Goal: Information Seeking & Learning: Learn about a topic

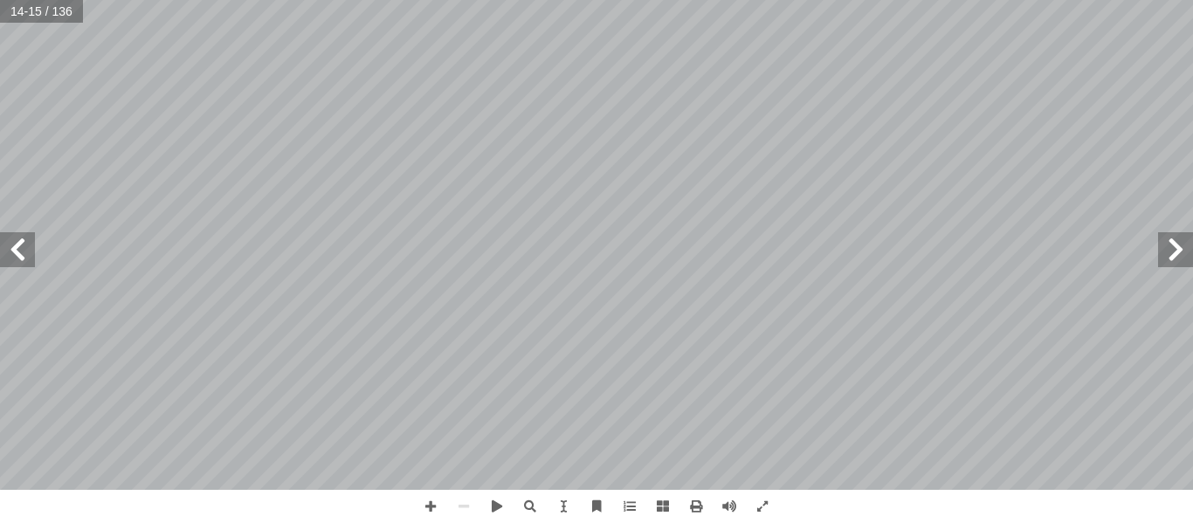
click at [21, 251] on span at bounding box center [17, 249] width 35 height 35
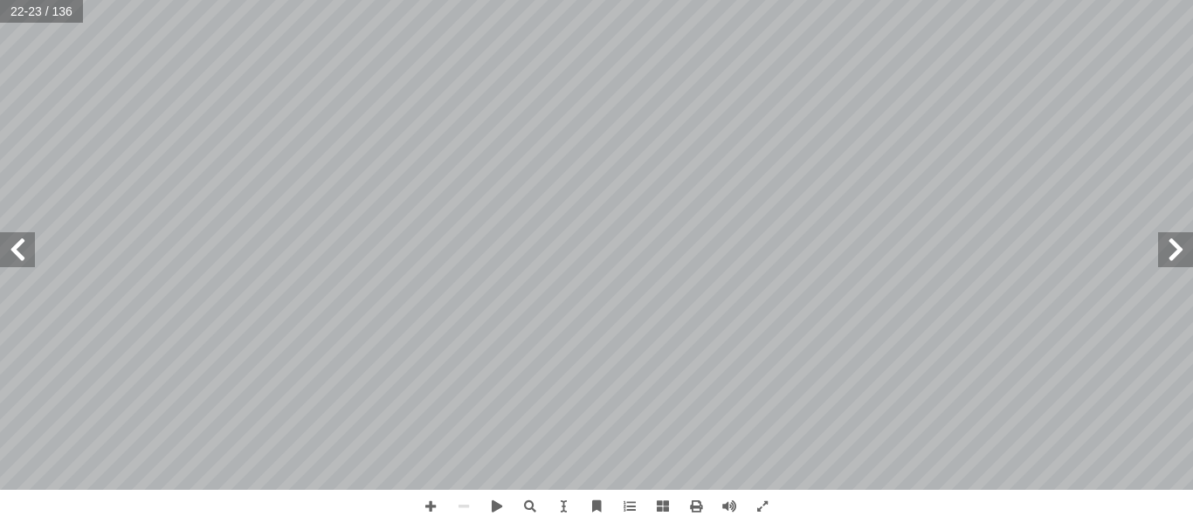
click at [21, 251] on span at bounding box center [17, 249] width 35 height 35
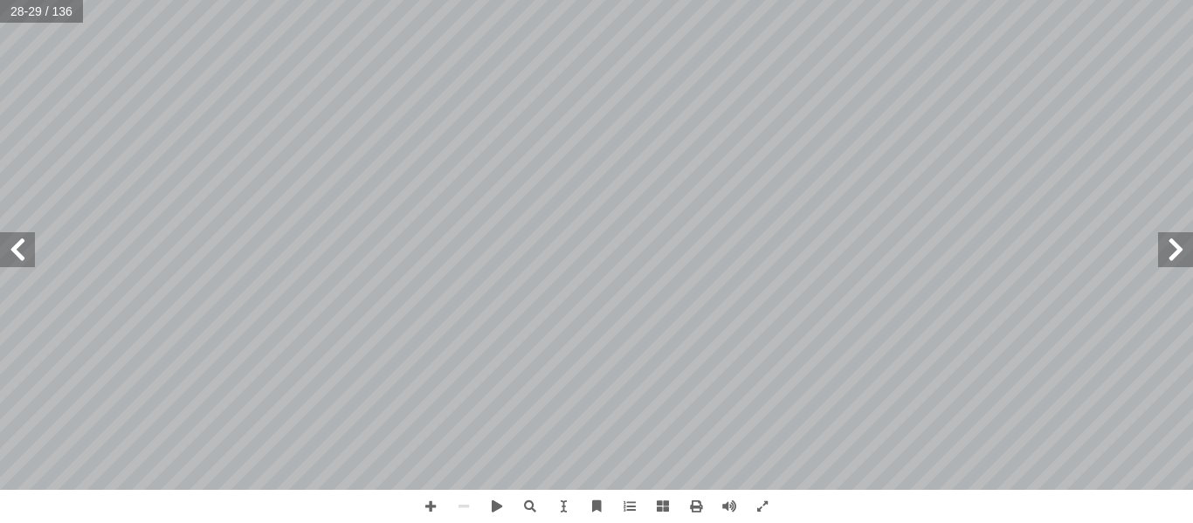
click at [21, 251] on span at bounding box center [17, 249] width 35 height 35
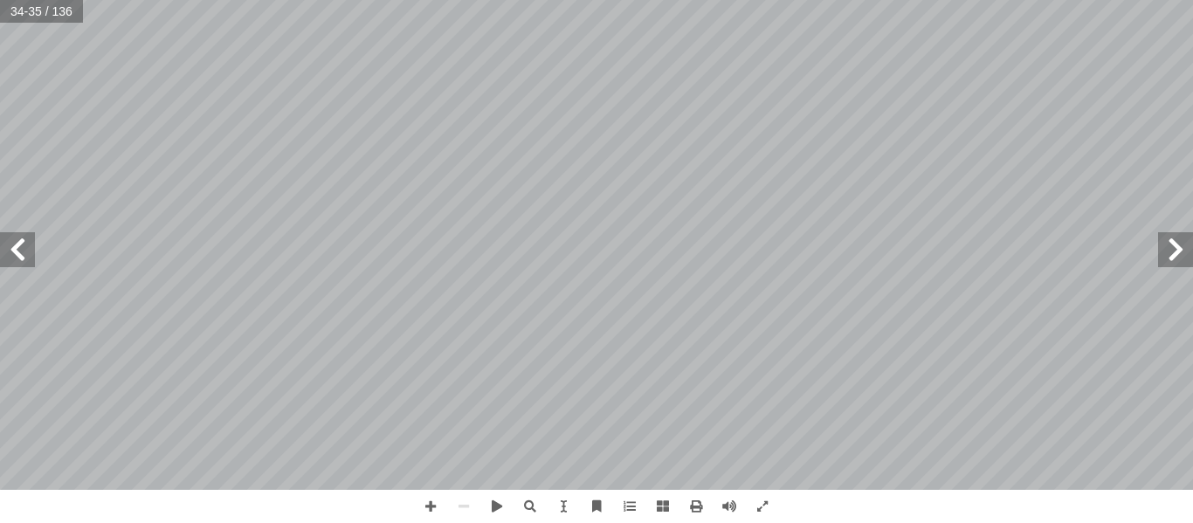
click at [21, 251] on span at bounding box center [17, 249] width 35 height 35
click at [19, 258] on span at bounding box center [17, 249] width 35 height 35
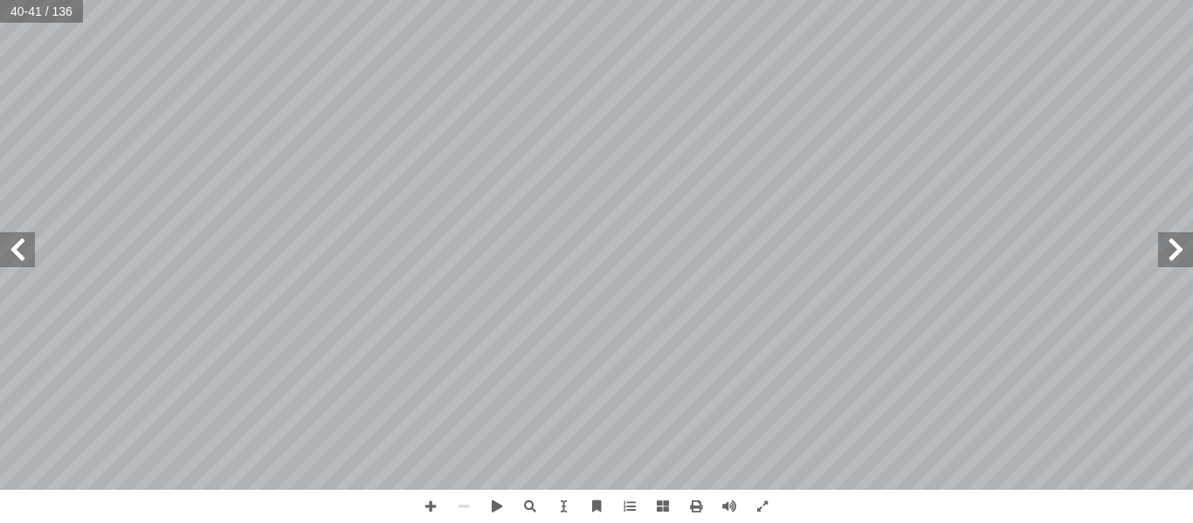
click at [19, 258] on span at bounding box center [17, 249] width 35 height 35
click at [29, 256] on span at bounding box center [17, 249] width 35 height 35
click at [9, 246] on span at bounding box center [17, 249] width 35 height 35
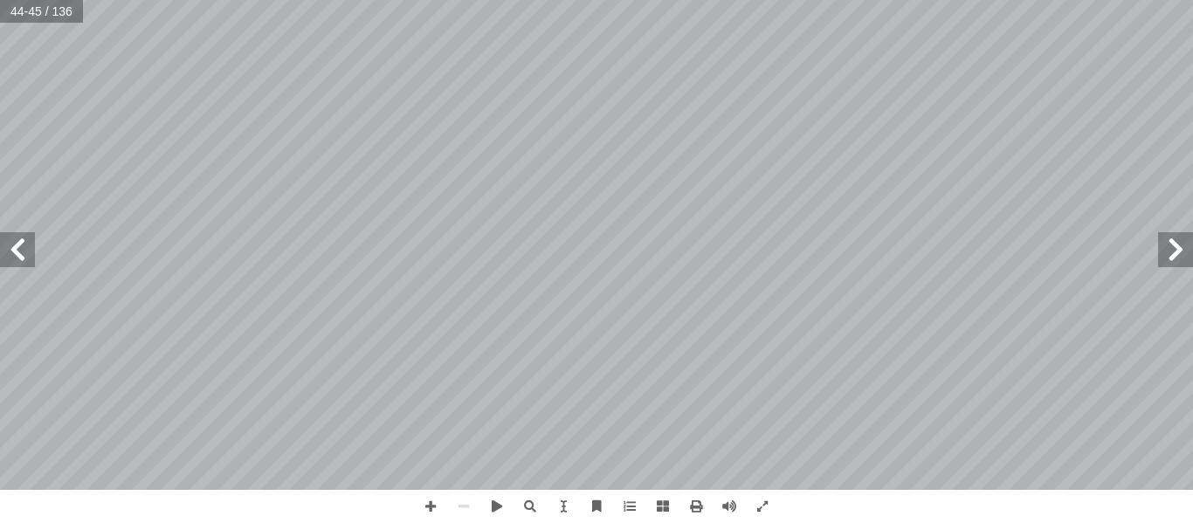
click at [9, 246] on span at bounding box center [17, 249] width 35 height 35
click at [17, 257] on span at bounding box center [17, 249] width 35 height 35
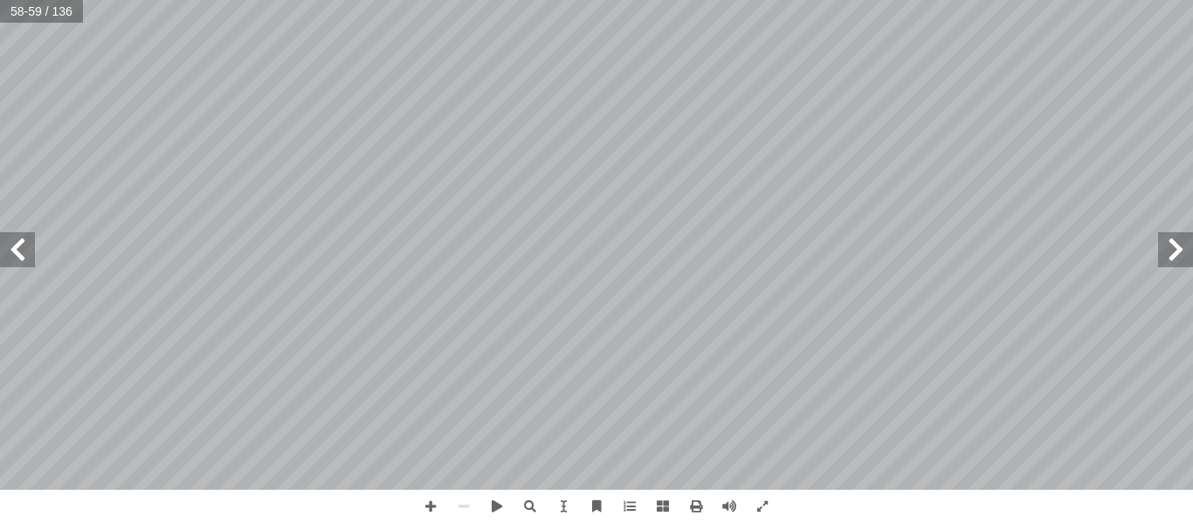
click at [1179, 247] on span at bounding box center [1175, 249] width 35 height 35
click at [426, 508] on span at bounding box center [430, 506] width 33 height 33
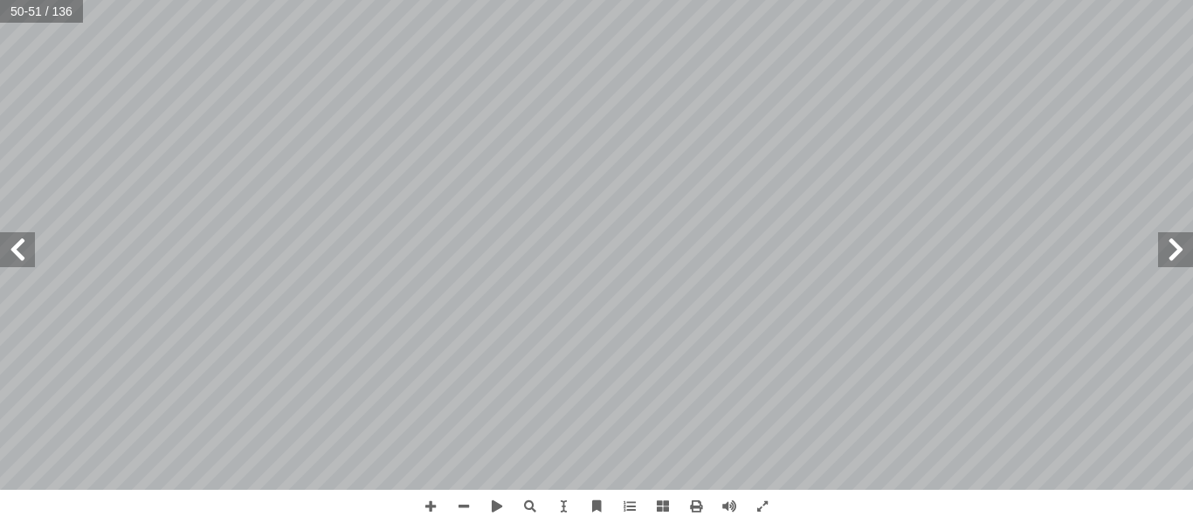
click at [17, 258] on span at bounding box center [17, 249] width 35 height 35
click at [24, 261] on span at bounding box center [17, 249] width 35 height 35
click at [11, 259] on span at bounding box center [17, 249] width 35 height 35
click at [2, 265] on span at bounding box center [17, 249] width 35 height 35
click at [1181, 249] on span at bounding box center [1175, 249] width 35 height 35
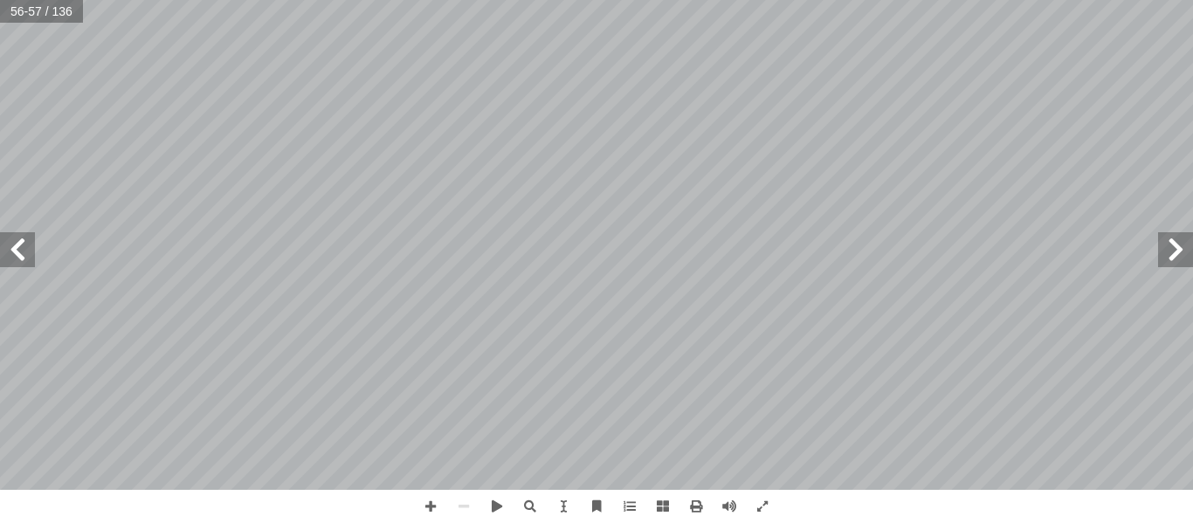
click at [1170, 260] on span at bounding box center [1175, 249] width 35 height 35
click at [1170, 259] on span at bounding box center [1175, 249] width 35 height 35
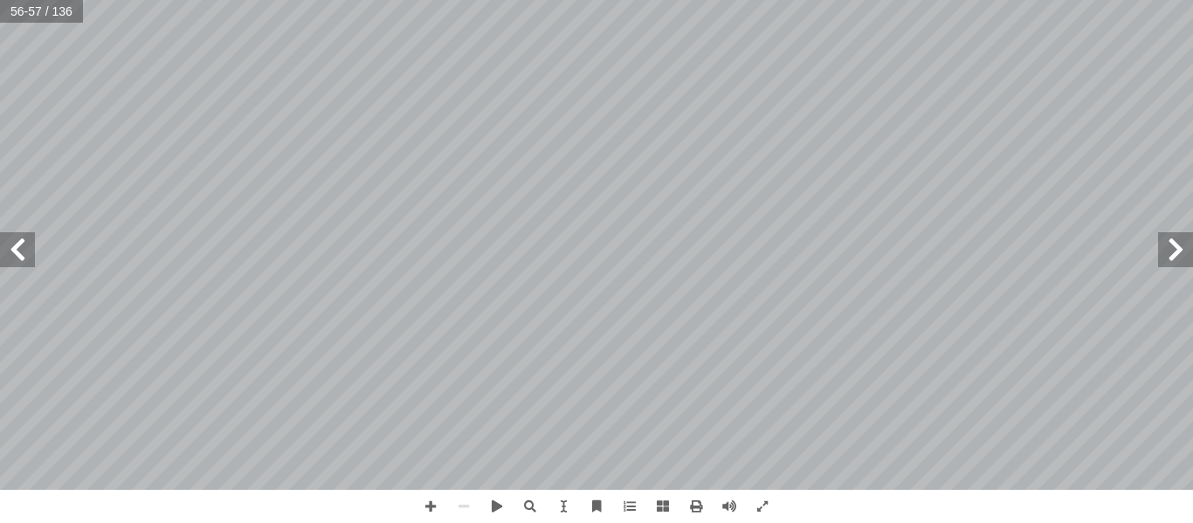
click at [1170, 259] on span at bounding box center [1175, 249] width 35 height 35
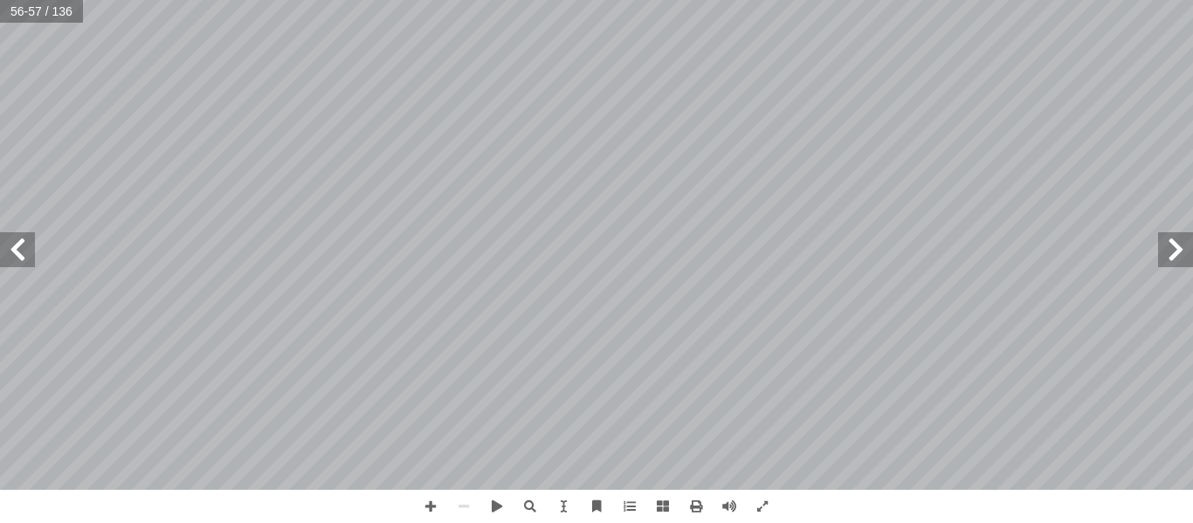
click at [1170, 259] on span at bounding box center [1175, 249] width 35 height 35
click at [1170, 250] on span at bounding box center [1175, 249] width 35 height 35
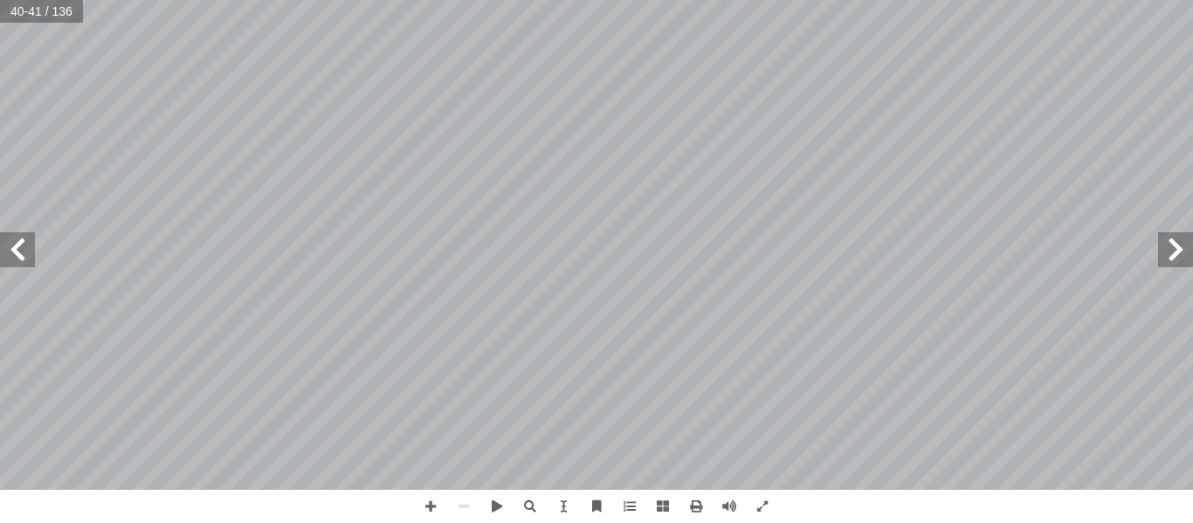
click at [1170, 250] on span at bounding box center [1175, 249] width 35 height 35
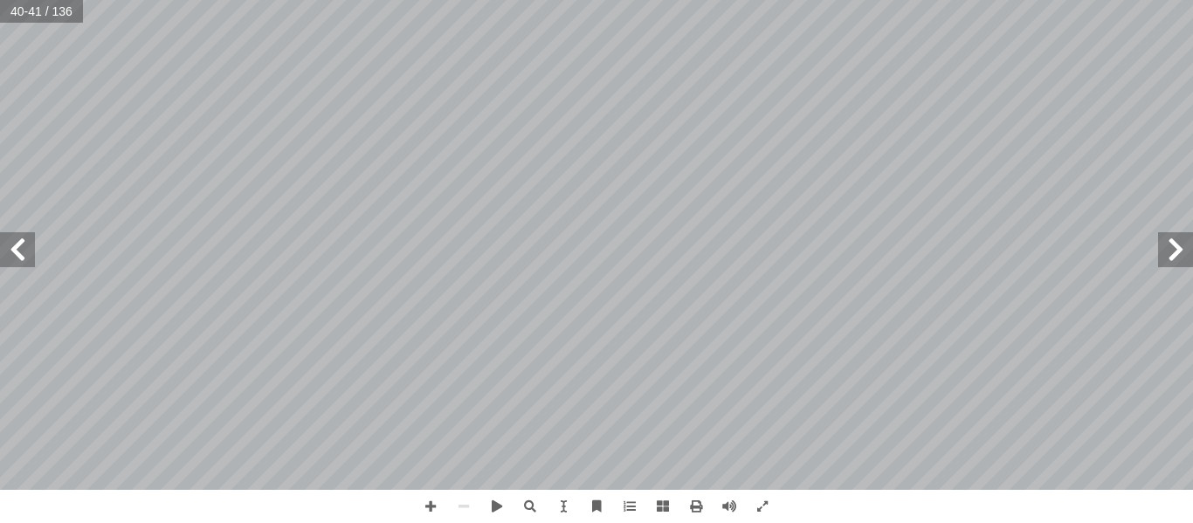
click at [1170, 250] on span at bounding box center [1175, 249] width 35 height 35
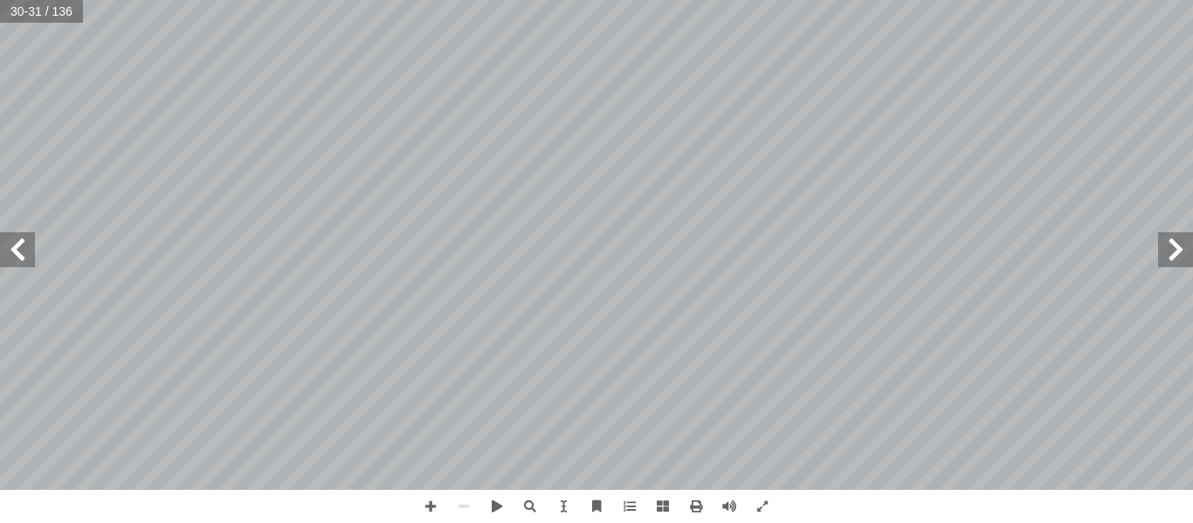
click at [1170, 250] on span at bounding box center [1175, 249] width 35 height 35
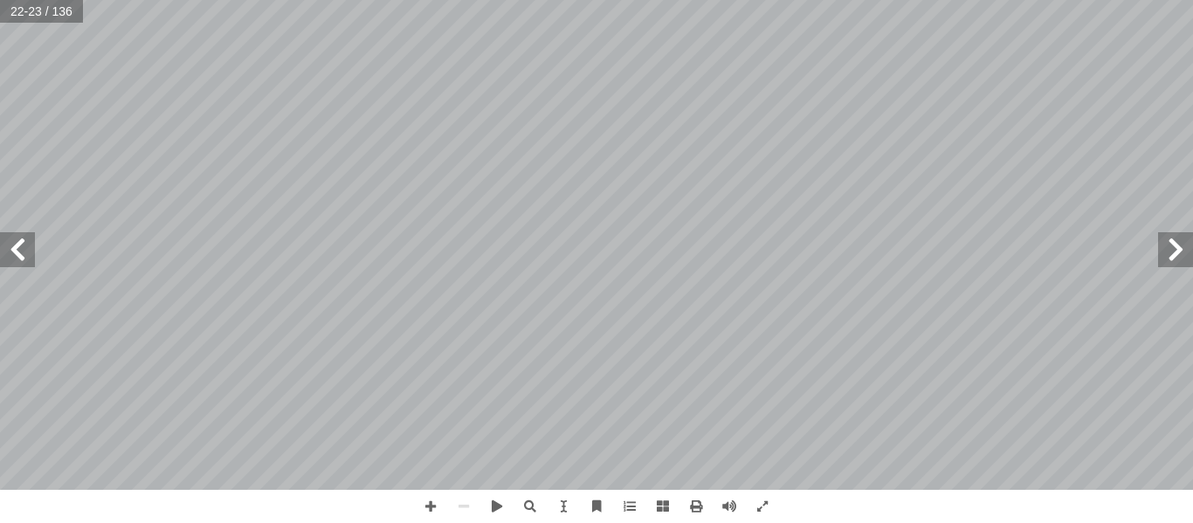
click at [1170, 250] on span at bounding box center [1175, 249] width 35 height 35
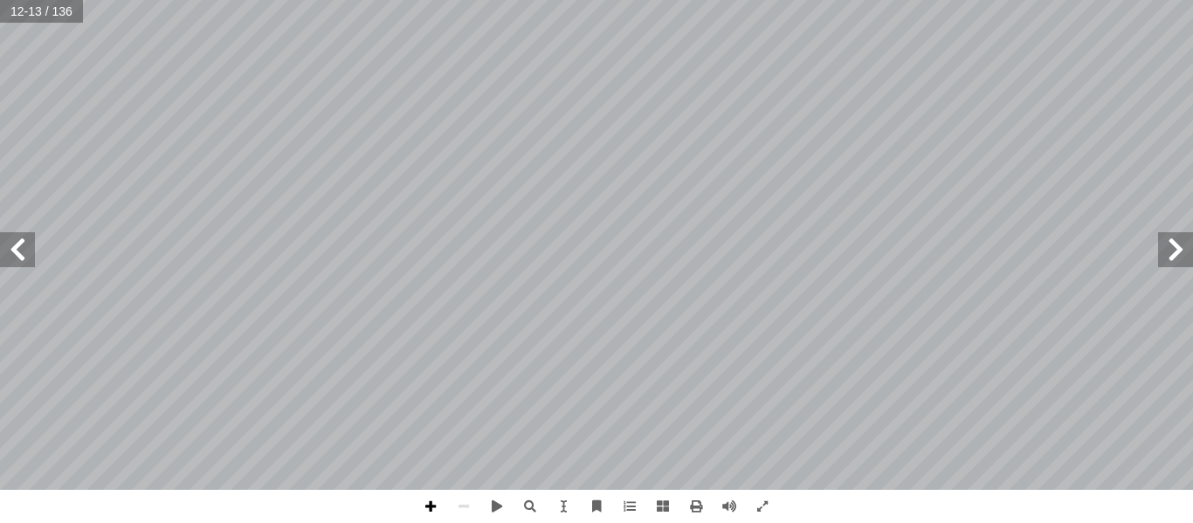
click at [432, 508] on span at bounding box center [430, 506] width 33 height 33
click at [17, 251] on span at bounding box center [17, 249] width 35 height 35
